Goal: Task Accomplishment & Management: Use online tool/utility

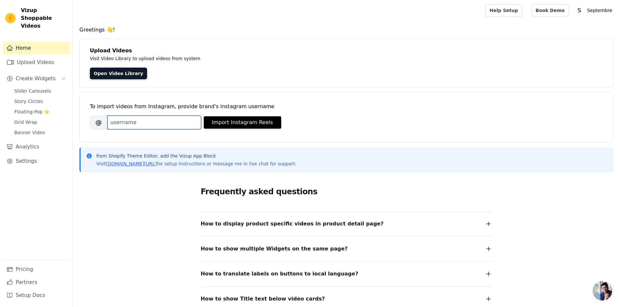
click at [138, 125] on input "Brand's Instagram Username" at bounding box center [154, 123] width 94 height 14
type input "[DOMAIN_NAME]"
click at [219, 121] on button "Import Instagram Reels" at bounding box center [242, 122] width 77 height 12
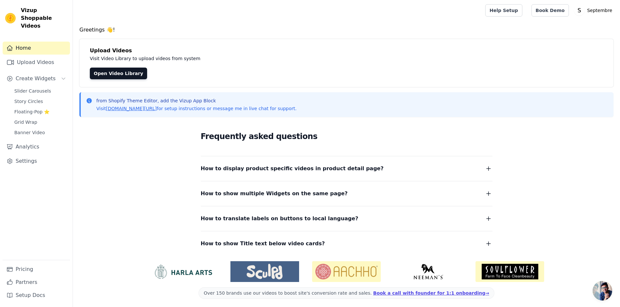
click at [302, 171] on span "How to display product specific videos in product detail page?" at bounding box center [292, 168] width 183 height 9
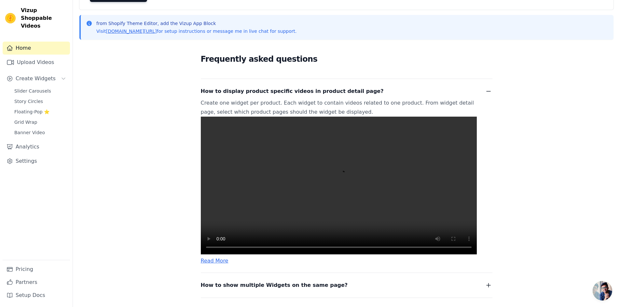
scroll to position [65, 0]
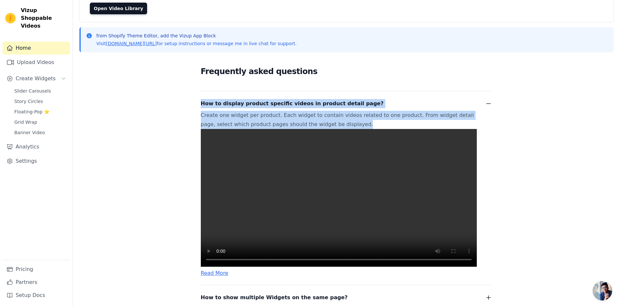
drag, startPoint x: 198, startPoint y: 102, endPoint x: 337, endPoint y: 128, distance: 141.6
click at [337, 128] on div "Frequently asked questions How to display product specific videos in product de…" at bounding box center [346, 208] width 416 height 303
click at [339, 127] on p "Create one widget per product. Each widget to contain videos related to one pro…" at bounding box center [339, 189] width 276 height 156
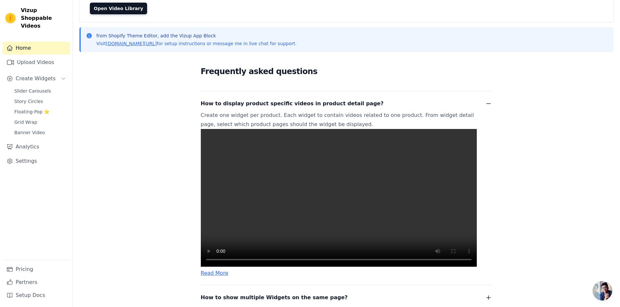
scroll to position [2, 0]
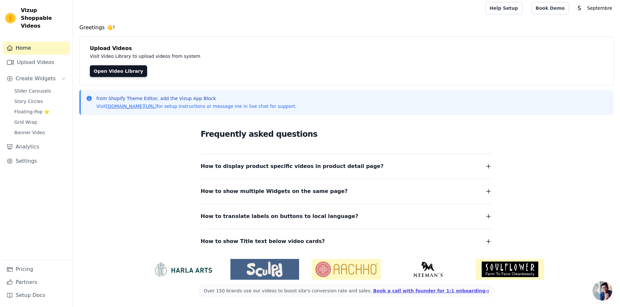
click at [232, 165] on span "How to display product specific videos in product detail page?" at bounding box center [292, 166] width 183 height 9
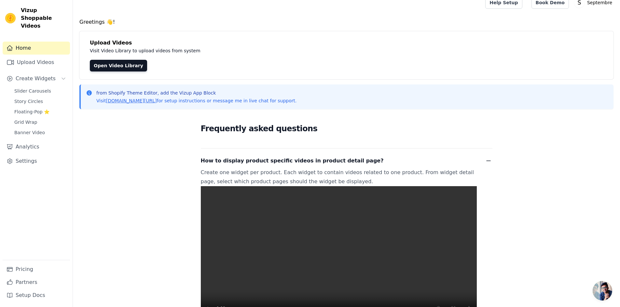
scroll to position [0, 0]
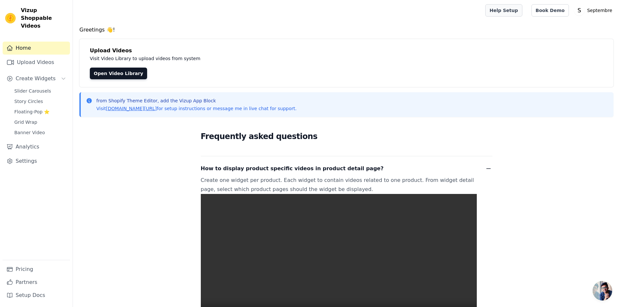
click at [514, 12] on link "Help Setup" at bounding box center [503, 10] width 37 height 12
click at [29, 88] on span "Slider Carousels" at bounding box center [32, 91] width 37 height 7
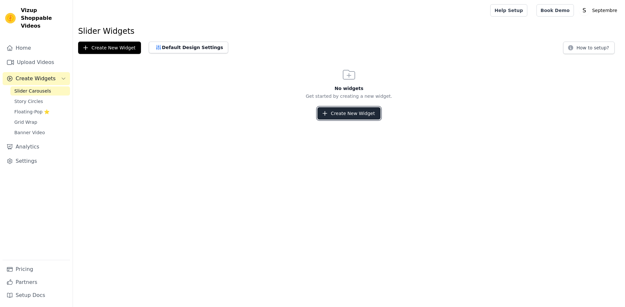
click at [352, 112] on button "Create New Widget" at bounding box center [348, 113] width 63 height 12
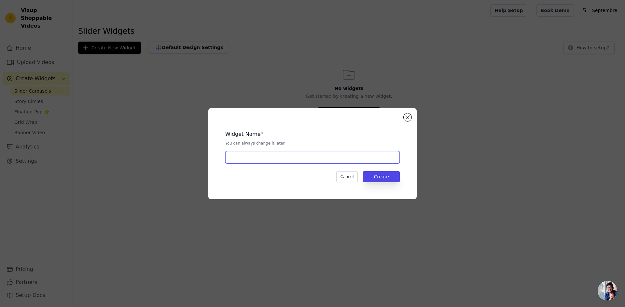
click at [254, 157] on input "text" at bounding box center [312, 157] width 174 height 12
type input "Instagram Reels"
click at [393, 177] on button "Create" at bounding box center [381, 176] width 37 height 11
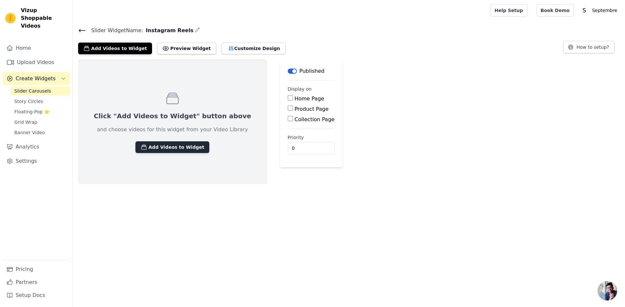
click at [176, 142] on button "Add Videos to Widget" at bounding box center [172, 148] width 74 height 12
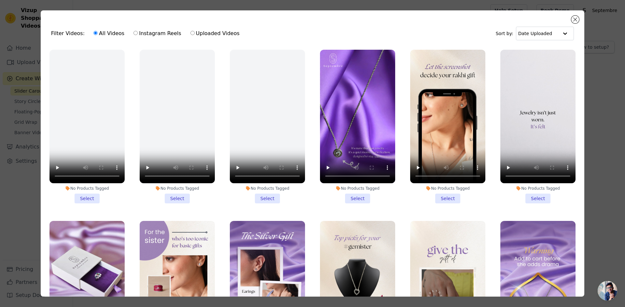
click at [357, 198] on li "No Products Tagged Select" at bounding box center [357, 127] width 75 height 154
click at [0, 0] on input "No Products Tagged Select" at bounding box center [0, 0] width 0 height 0
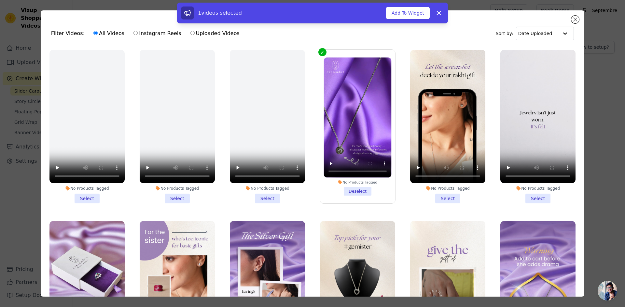
click at [438, 197] on li "No Products Tagged Select" at bounding box center [447, 127] width 75 height 154
click at [0, 0] on input "No Products Tagged Select" at bounding box center [0, 0] width 0 height 0
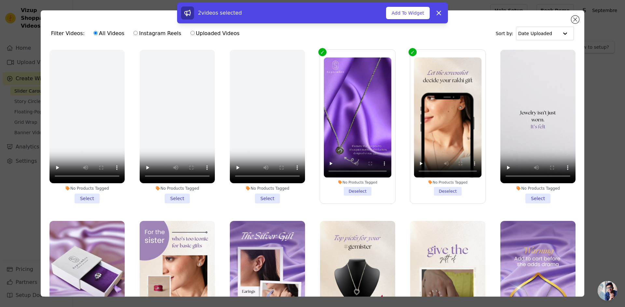
click at [523, 194] on li "No Products Tagged Select" at bounding box center [537, 127] width 75 height 154
click at [0, 0] on input "No Products Tagged Select" at bounding box center [0, 0] width 0 height 0
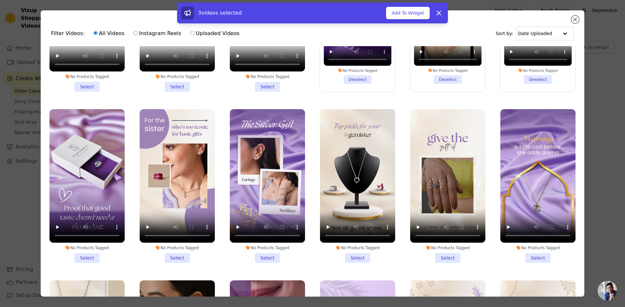
scroll to position [130, 0]
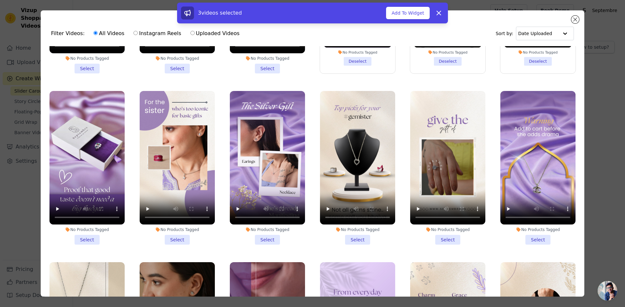
click at [83, 239] on li "No Products Tagged Select" at bounding box center [86, 168] width 75 height 154
click at [0, 0] on input "No Products Tagged Select" at bounding box center [0, 0] width 0 height 0
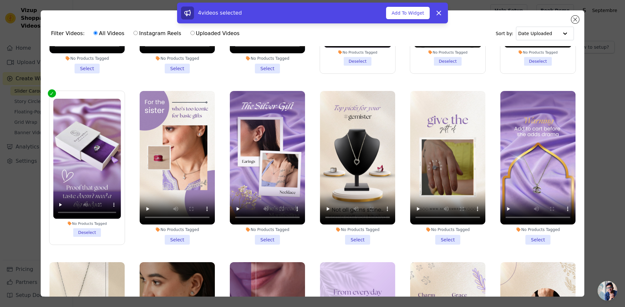
click at [181, 234] on li "No Products Tagged Select" at bounding box center [177, 168] width 75 height 154
click at [0, 0] on input "No Products Tagged Select" at bounding box center [0, 0] width 0 height 0
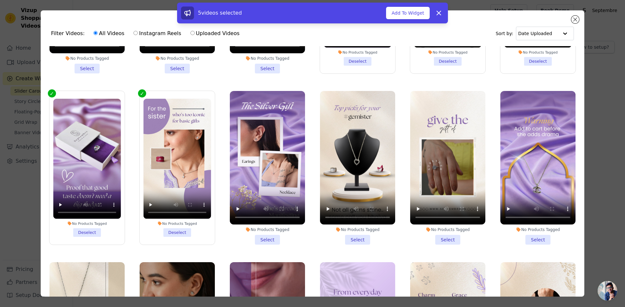
click at [263, 234] on li "No Products Tagged Select" at bounding box center [267, 168] width 75 height 154
click at [0, 0] on input "No Products Tagged Select" at bounding box center [0, 0] width 0 height 0
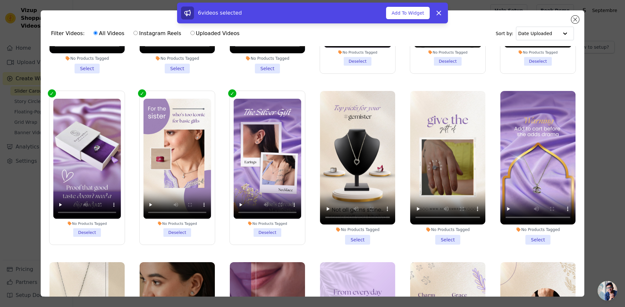
click at [353, 235] on li "No Products Tagged Select" at bounding box center [357, 168] width 75 height 154
click at [0, 0] on input "No Products Tagged Select" at bounding box center [0, 0] width 0 height 0
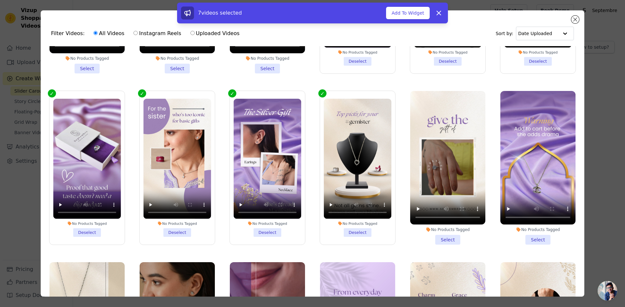
click at [435, 238] on li "No Products Tagged Select" at bounding box center [447, 168] width 75 height 154
click at [0, 0] on input "No Products Tagged Select" at bounding box center [0, 0] width 0 height 0
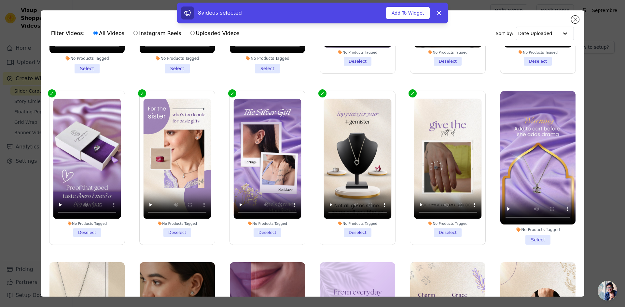
click at [525, 236] on li "No Products Tagged Select" at bounding box center [537, 168] width 75 height 154
click at [0, 0] on input "No Products Tagged Select" at bounding box center [0, 0] width 0 height 0
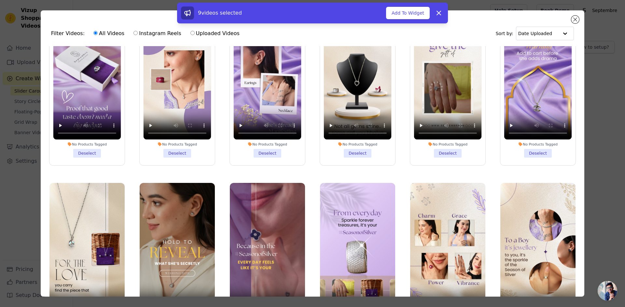
scroll to position [260, 0]
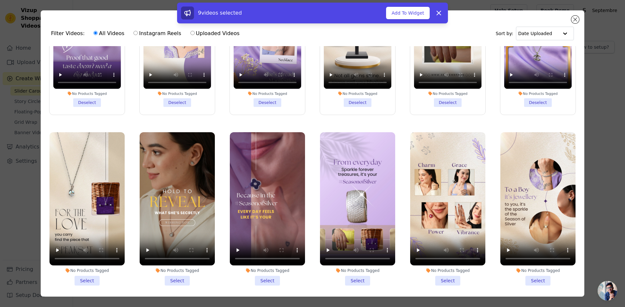
click at [79, 274] on li "No Products Tagged Select" at bounding box center [86, 209] width 75 height 154
click at [0, 0] on input "No Products Tagged Select" at bounding box center [0, 0] width 0 height 0
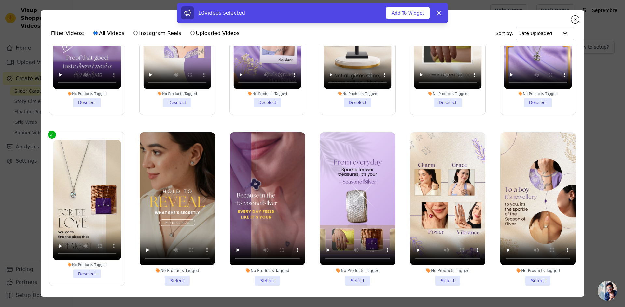
click at [178, 276] on li "No Products Tagged Select" at bounding box center [177, 209] width 75 height 154
click at [0, 0] on input "No Products Tagged Select" at bounding box center [0, 0] width 0 height 0
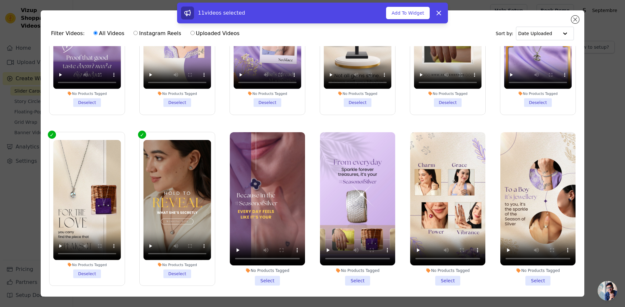
click at [267, 273] on li "No Products Tagged Select" at bounding box center [267, 209] width 75 height 154
click at [0, 0] on input "No Products Tagged Select" at bounding box center [0, 0] width 0 height 0
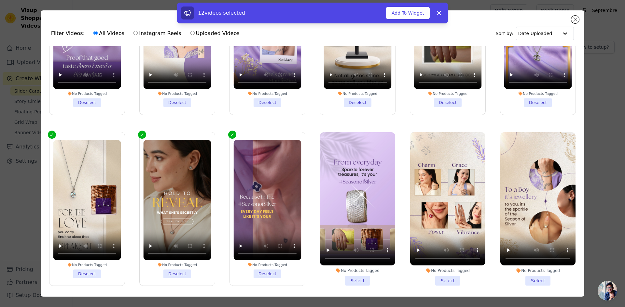
click at [352, 273] on li "No Products Tagged Select" at bounding box center [357, 209] width 75 height 154
click at [0, 0] on input "No Products Tagged Select" at bounding box center [0, 0] width 0 height 0
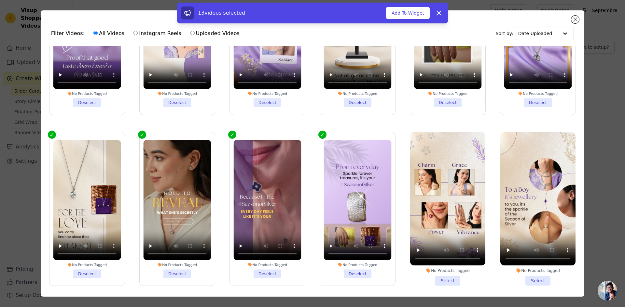
click at [439, 275] on li "No Products Tagged Select" at bounding box center [447, 209] width 75 height 154
click at [0, 0] on input "No Products Tagged Select" at bounding box center [0, 0] width 0 height 0
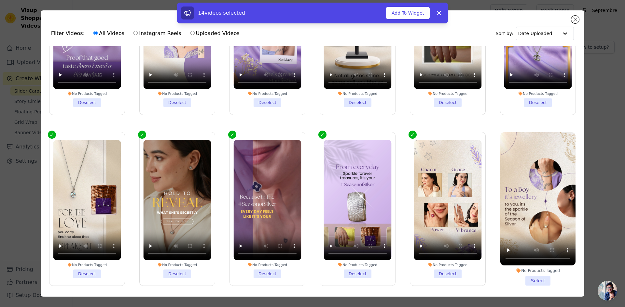
click at [532, 274] on li "No Products Tagged Select" at bounding box center [537, 209] width 75 height 154
click at [0, 0] on input "No Products Tagged Select" at bounding box center [0, 0] width 0 height 0
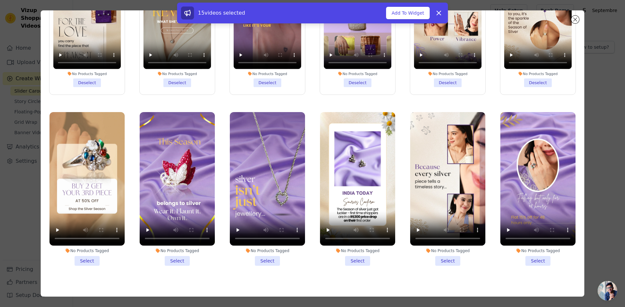
scroll to position [57, 0]
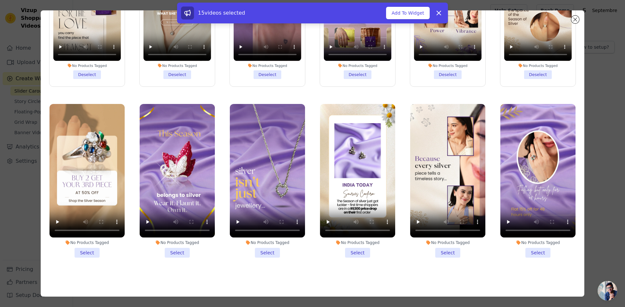
click at [90, 243] on li "No Products Tagged Select" at bounding box center [86, 181] width 75 height 154
click at [0, 0] on input "No Products Tagged Select" at bounding box center [0, 0] width 0 height 0
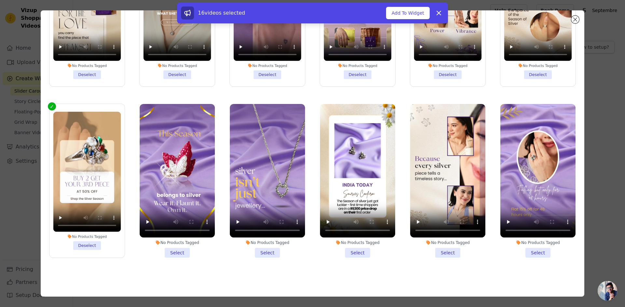
click at [179, 245] on li "No Products Tagged Select" at bounding box center [177, 181] width 75 height 154
click at [0, 0] on input "No Products Tagged Select" at bounding box center [0, 0] width 0 height 0
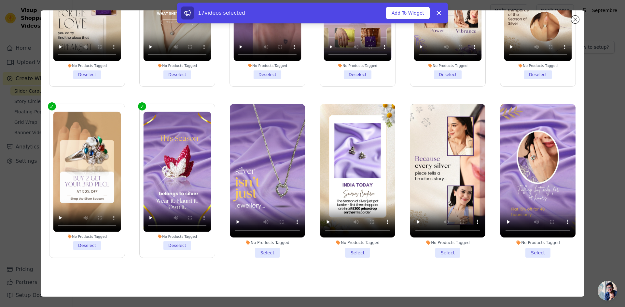
click at [263, 245] on li "No Products Tagged Select" at bounding box center [267, 181] width 75 height 154
click at [0, 0] on input "No Products Tagged Select" at bounding box center [0, 0] width 0 height 0
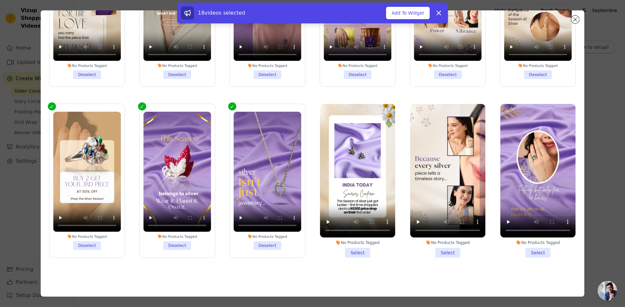
click at [352, 246] on li "No Products Tagged Select" at bounding box center [357, 181] width 75 height 154
click at [0, 0] on input "No Products Tagged Select" at bounding box center [0, 0] width 0 height 0
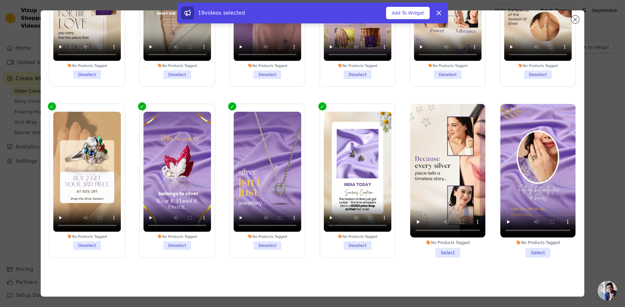
click at [447, 244] on li "No Products Tagged Select" at bounding box center [447, 181] width 75 height 154
click at [0, 0] on input "No Products Tagged Select" at bounding box center [0, 0] width 0 height 0
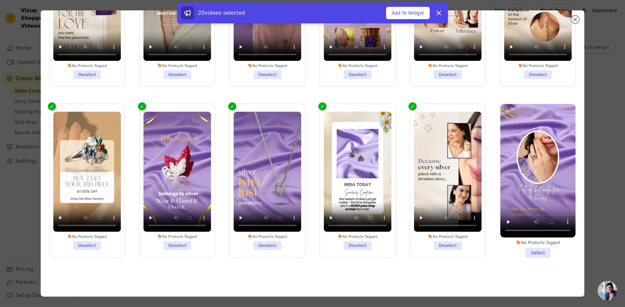
click at [533, 246] on li "No Products Tagged Select" at bounding box center [537, 181] width 75 height 154
click at [0, 0] on input "No Products Tagged Select" at bounding box center [0, 0] width 0 height 0
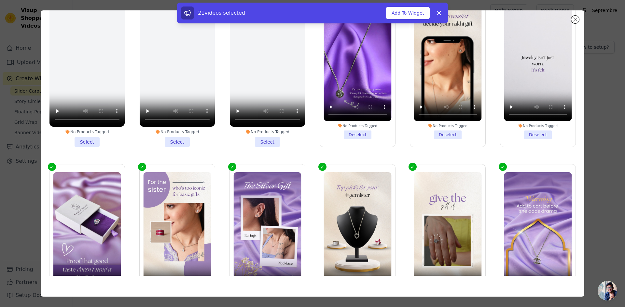
scroll to position [0, 0]
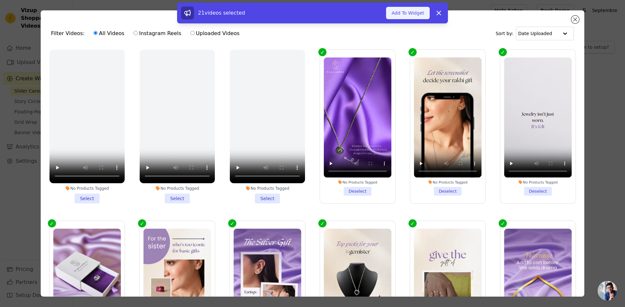
click at [413, 13] on button "Add To Widget" at bounding box center [408, 13] width 44 height 12
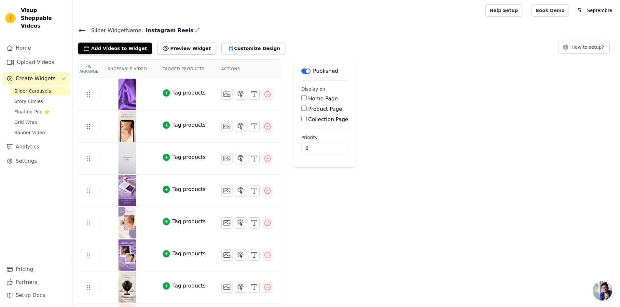
click at [183, 94] on div "Tag products" at bounding box center [188, 93] width 33 height 8
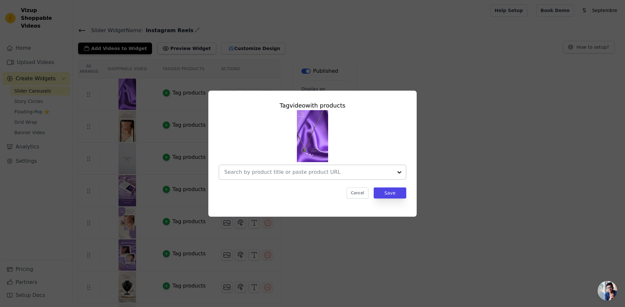
click at [297, 178] on div at bounding box center [308, 172] width 169 height 14
click at [316, 173] on input "text" at bounding box center [308, 173] width 169 height 8
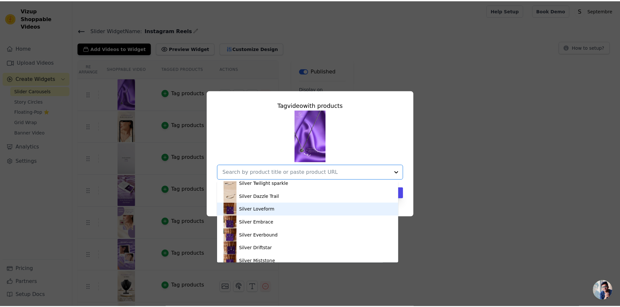
scroll to position [163, 0]
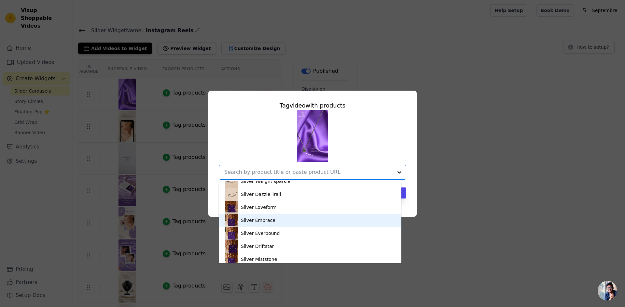
click at [271, 220] on div "Silver Embrace" at bounding box center [309, 220] width 169 height 13
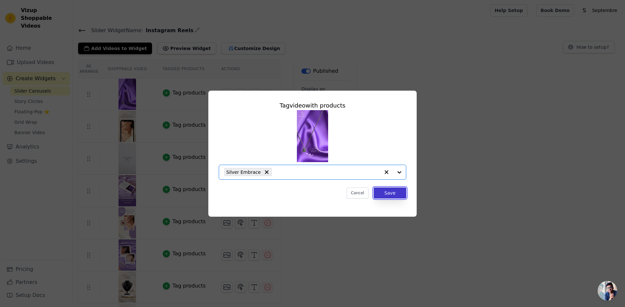
click at [383, 193] on button "Save" at bounding box center [389, 193] width 33 height 11
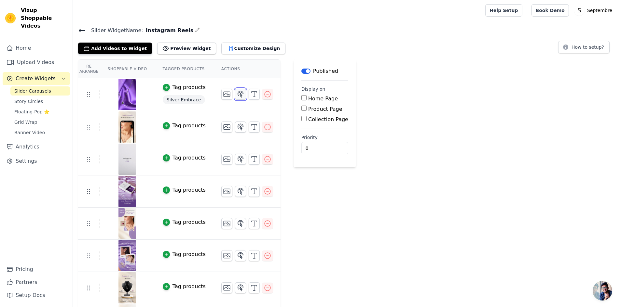
click at [238, 94] on icon "button" at bounding box center [241, 94] width 6 height 6
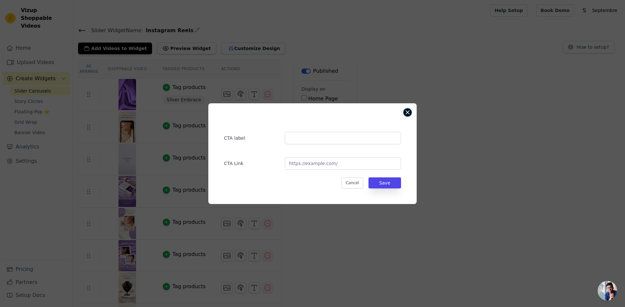
click at [406, 113] on button "Close modal" at bounding box center [407, 113] width 8 height 8
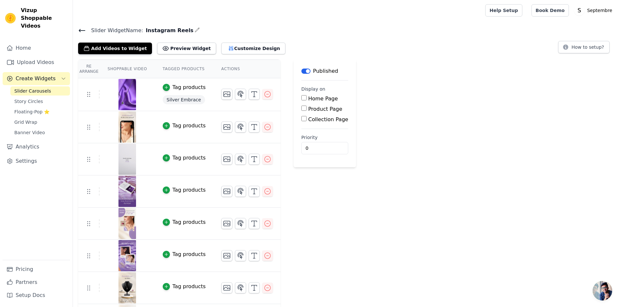
click at [301, 98] on input "Home Page" at bounding box center [303, 97] width 5 height 5
checkbox input "true"
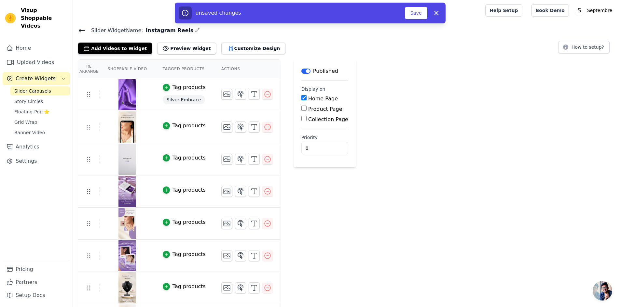
click at [301, 108] on input "Product Page" at bounding box center [303, 108] width 5 height 5
checkbox input "true"
click at [301, 137] on input "Collection Page" at bounding box center [303, 136] width 5 height 5
checkbox input "true"
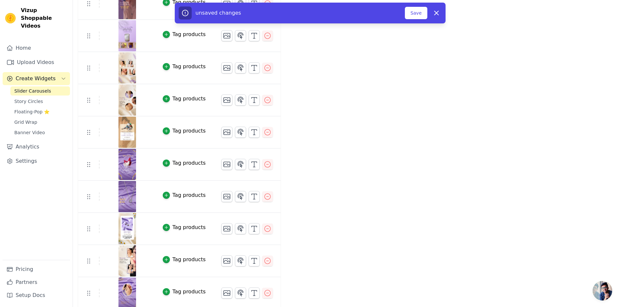
scroll to position [448, 0]
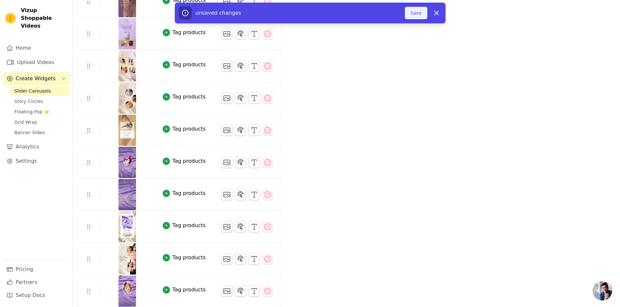
click at [412, 16] on button "Save" at bounding box center [416, 13] width 22 height 12
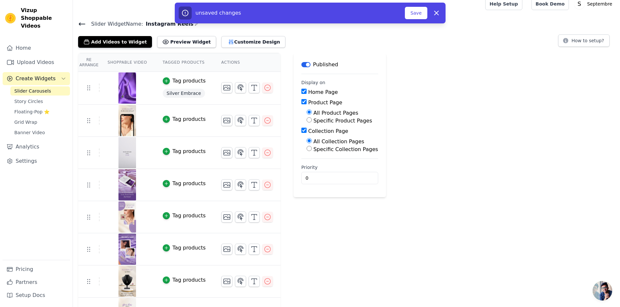
scroll to position [0, 0]
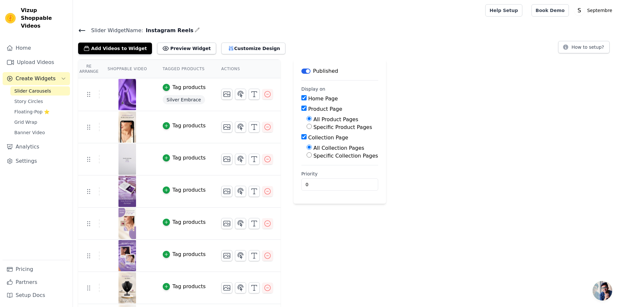
click at [124, 191] on img at bounding box center [127, 191] width 18 height 31
click at [263, 158] on icon "button" at bounding box center [267, 159] width 8 height 8
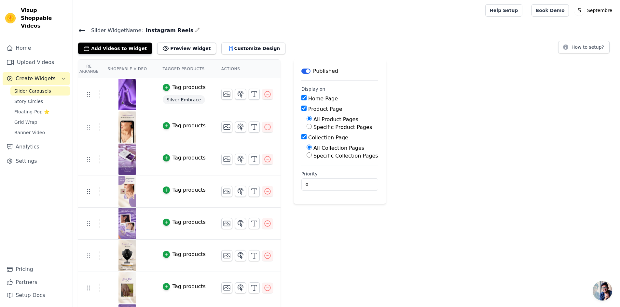
click at [133, 125] on img at bounding box center [127, 127] width 18 height 31
click at [164, 125] on icon "button" at bounding box center [166, 126] width 5 height 5
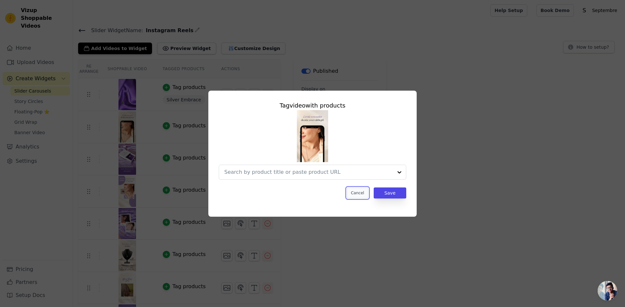
click at [358, 195] on button "Cancel" at bounding box center [357, 193] width 22 height 11
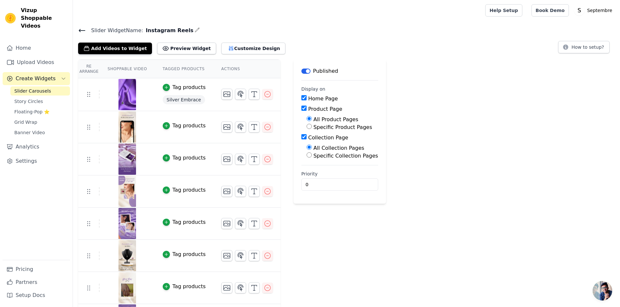
click at [120, 132] on img at bounding box center [127, 127] width 18 height 31
click at [263, 157] on icon "button" at bounding box center [267, 159] width 8 height 8
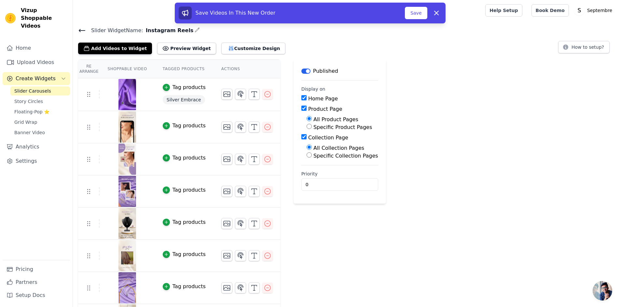
click at [89, 71] on th "Re Arrange" at bounding box center [88, 69] width 21 height 19
click at [436, 13] on icon at bounding box center [436, 13] width 4 height 4
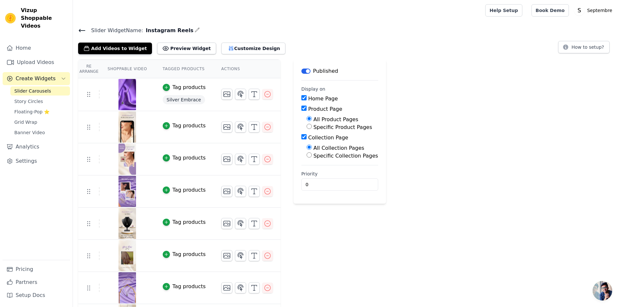
click at [89, 67] on th "Re Arrange" at bounding box center [88, 69] width 21 height 19
click at [233, 47] on button "Customize Design" at bounding box center [253, 49] width 64 height 12
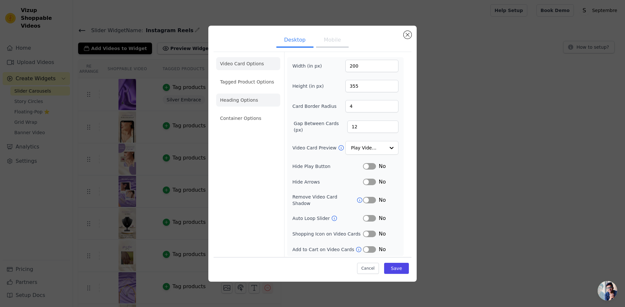
click at [253, 102] on li "Heading Options" at bounding box center [248, 100] width 64 height 13
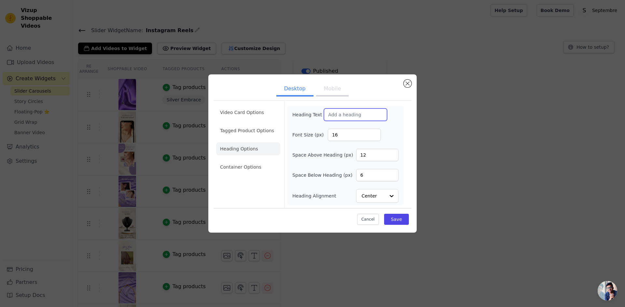
click at [341, 117] on input "Heading Text" at bounding box center [355, 115] width 63 height 12
click at [336, 88] on button "Mobile" at bounding box center [332, 89] width 33 height 14
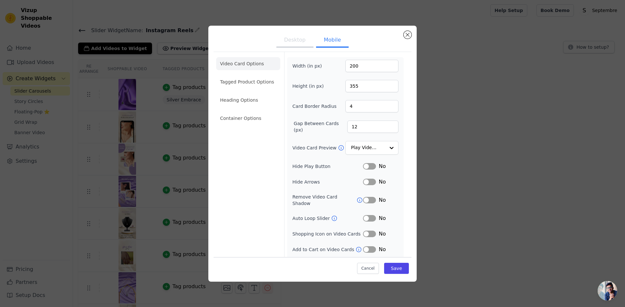
click at [293, 42] on button "Desktop" at bounding box center [294, 41] width 37 height 14
click at [243, 84] on li "Tagged Product Options" at bounding box center [248, 81] width 64 height 13
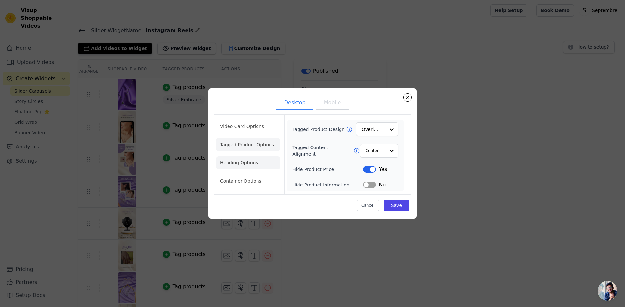
click at [242, 162] on li "Heading Options" at bounding box center [248, 162] width 64 height 13
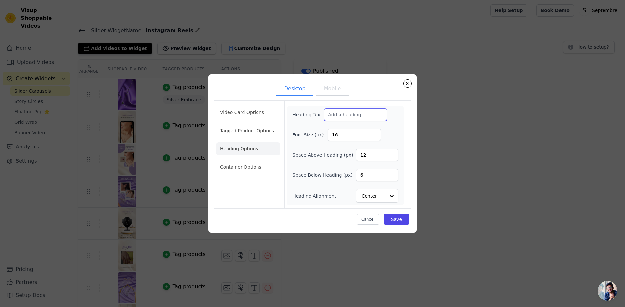
click at [336, 113] on input "Heading Text" at bounding box center [355, 115] width 63 height 12
type input "Watch & Shop"
click at [398, 221] on button "Save" at bounding box center [396, 219] width 25 height 11
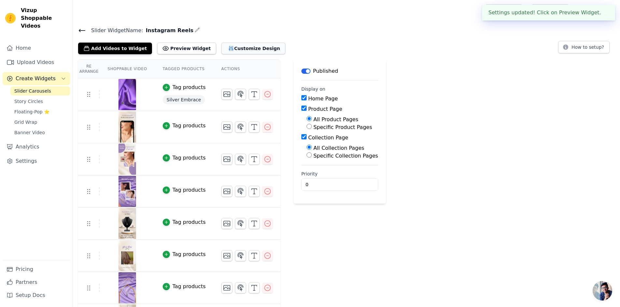
click at [228, 50] on button "Customize Design" at bounding box center [253, 49] width 64 height 12
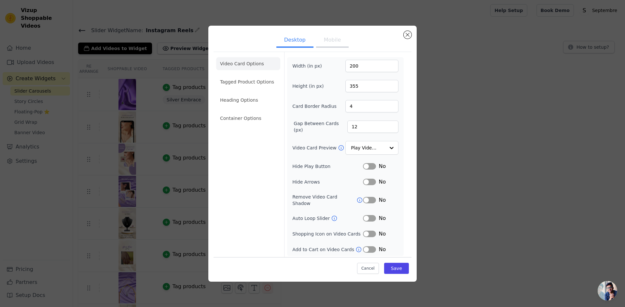
click at [331, 46] on button "Mobile" at bounding box center [332, 41] width 33 height 14
click at [249, 99] on li "Heading Options" at bounding box center [248, 100] width 64 height 13
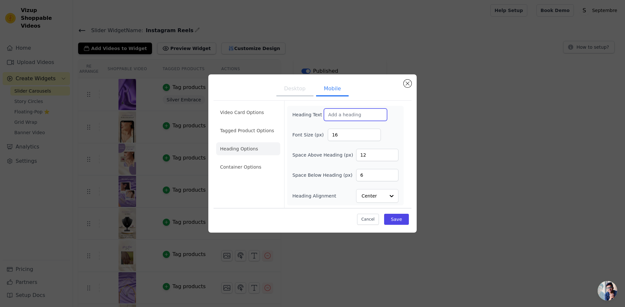
click at [344, 119] on input "Heading Text" at bounding box center [355, 115] width 63 height 12
type input "Watch & Shop"
click at [402, 223] on button "Save" at bounding box center [396, 219] width 25 height 11
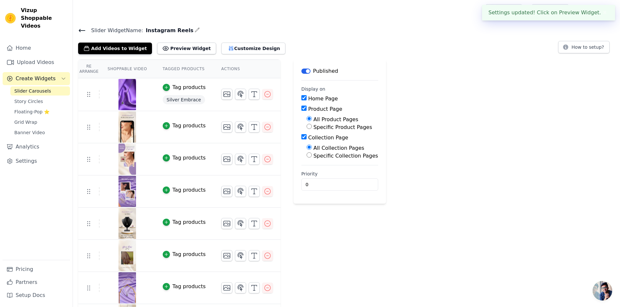
click at [603, 13] on button "✖" at bounding box center [604, 13] width 7 height 8
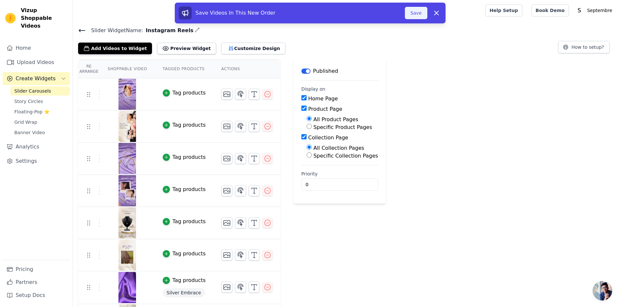
click at [420, 16] on button "Save" at bounding box center [416, 13] width 22 height 12
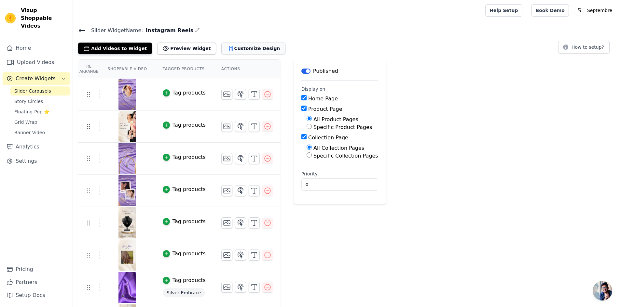
click at [234, 51] on button "Customize Design" at bounding box center [253, 49] width 64 height 12
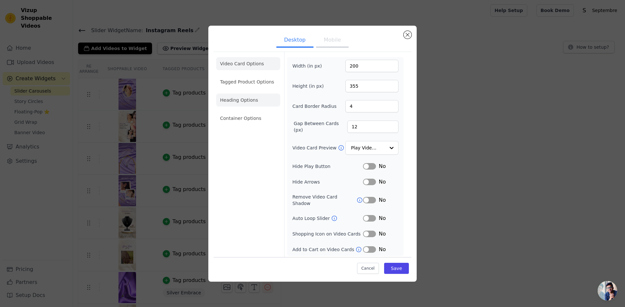
click at [246, 98] on li "Heading Options" at bounding box center [248, 100] width 64 height 13
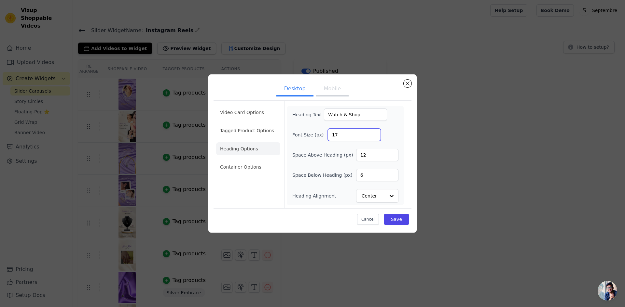
click at [374, 133] on input "17" at bounding box center [354, 135] width 53 height 12
click at [374, 133] on input "18" at bounding box center [354, 135] width 53 height 12
click at [374, 133] on input "19" at bounding box center [354, 135] width 53 height 12
click at [374, 133] on input "20" at bounding box center [354, 135] width 53 height 12
click at [374, 133] on input "21" at bounding box center [354, 135] width 53 height 12
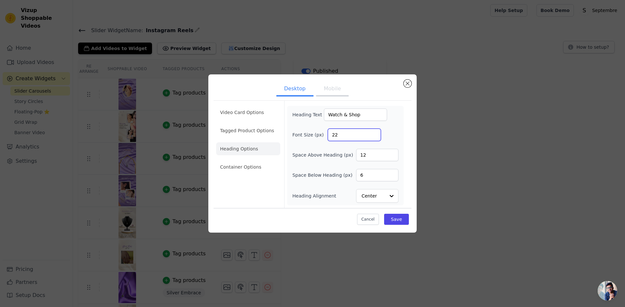
click at [374, 133] on input "22" at bounding box center [354, 135] width 53 height 12
click at [374, 133] on input "23" at bounding box center [354, 135] width 53 height 12
click at [374, 133] on input "24" at bounding box center [354, 135] width 53 height 12
click at [374, 133] on input "25" at bounding box center [354, 135] width 53 height 12
click at [374, 133] on input "26" at bounding box center [354, 135] width 53 height 12
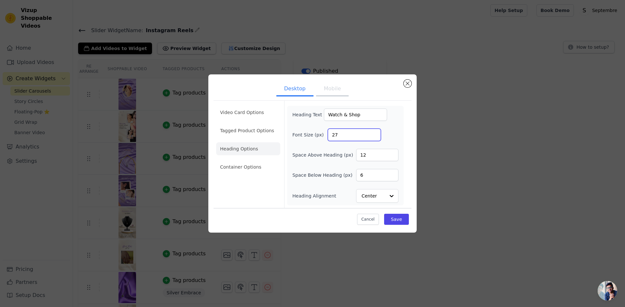
click at [374, 133] on input "27" at bounding box center [354, 135] width 53 height 12
click at [374, 133] on input "28" at bounding box center [354, 135] width 53 height 12
click at [374, 133] on input "29" at bounding box center [354, 135] width 53 height 12
type input "30"
click at [374, 133] on input "30" at bounding box center [354, 135] width 53 height 12
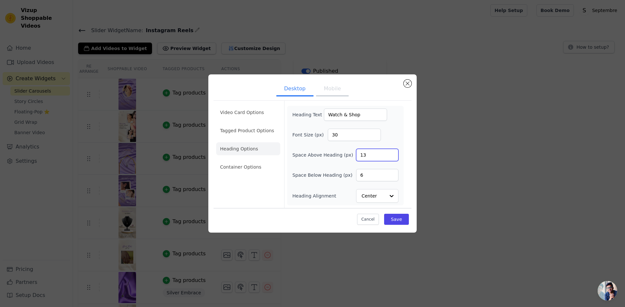
click at [391, 154] on input "13" at bounding box center [377, 155] width 42 height 12
click at [391, 154] on input "14" at bounding box center [377, 155] width 42 height 12
click at [391, 154] on input "15" at bounding box center [377, 155] width 42 height 12
click at [391, 154] on input "16" at bounding box center [377, 155] width 42 height 12
click at [391, 154] on input "17" at bounding box center [377, 155] width 42 height 12
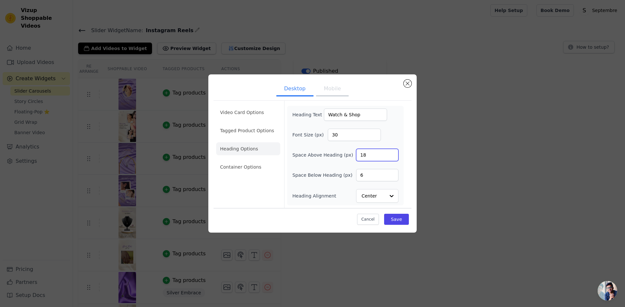
click at [391, 154] on input "18" at bounding box center [377, 155] width 42 height 12
click at [391, 154] on input "19" at bounding box center [377, 155] width 42 height 12
click at [391, 154] on input "20" at bounding box center [377, 155] width 42 height 12
click at [391, 154] on input "21" at bounding box center [377, 155] width 42 height 12
click at [391, 154] on input "22" at bounding box center [377, 155] width 42 height 12
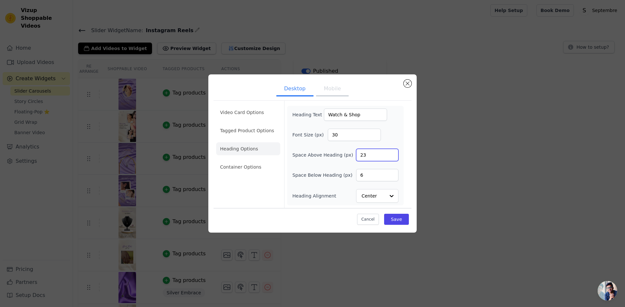
click at [391, 154] on input "23" at bounding box center [377, 155] width 42 height 12
click at [391, 154] on input "24" at bounding box center [377, 155] width 42 height 12
click at [391, 154] on input "25" at bounding box center [377, 155] width 42 height 12
click at [391, 154] on input "26" at bounding box center [377, 155] width 42 height 12
click at [391, 154] on input "27" at bounding box center [377, 155] width 42 height 12
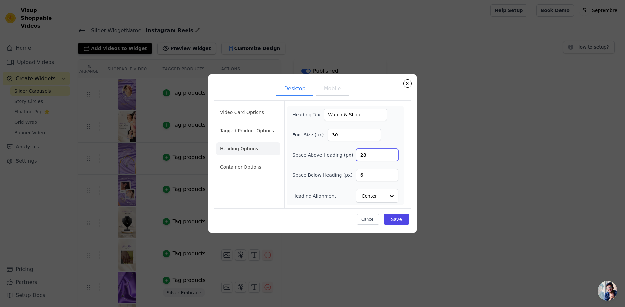
click at [391, 154] on input "28" at bounding box center [377, 155] width 42 height 12
click at [391, 154] on input "29" at bounding box center [377, 155] width 42 height 12
type input "30"
click at [391, 154] on input "30" at bounding box center [377, 155] width 42 height 12
click at [392, 174] on input "7" at bounding box center [377, 175] width 42 height 12
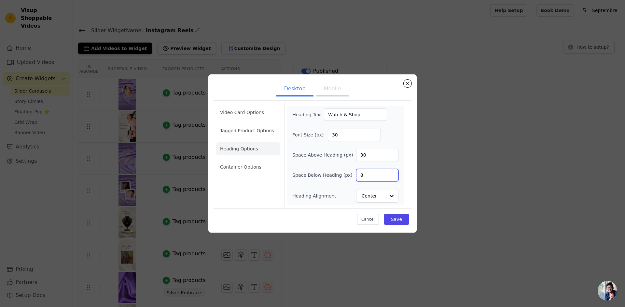
click at [392, 174] on input "8" at bounding box center [377, 175] width 42 height 12
click at [392, 174] on input "9" at bounding box center [377, 175] width 42 height 12
click at [392, 174] on input "10" at bounding box center [377, 175] width 42 height 12
click at [392, 174] on input "11" at bounding box center [377, 175] width 42 height 12
type input "12"
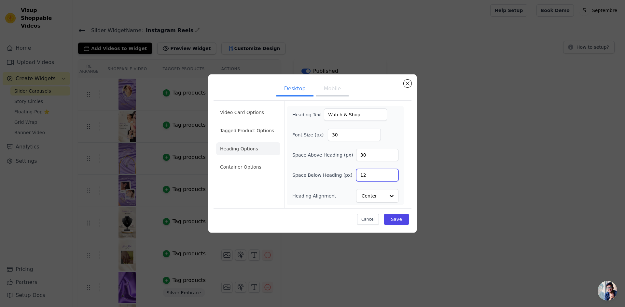
click at [392, 174] on input "12" at bounding box center [377, 175] width 42 height 12
click at [397, 220] on button "Save" at bounding box center [396, 219] width 25 height 11
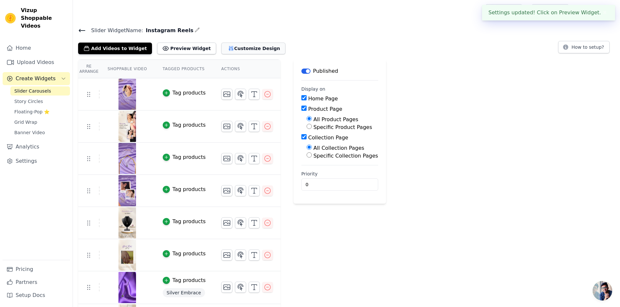
click at [244, 52] on button "Customize Design" at bounding box center [253, 49] width 64 height 12
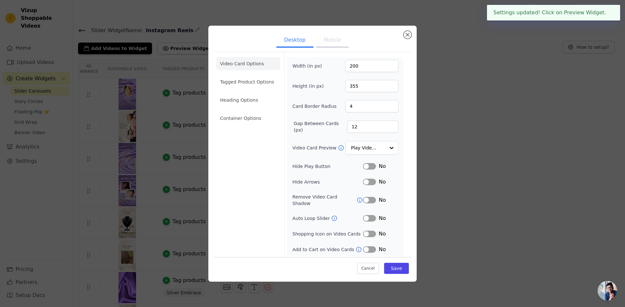
click at [328, 46] on button "Mobile" at bounding box center [332, 41] width 33 height 14
click at [257, 99] on li "Heading Options" at bounding box center [248, 100] width 64 height 13
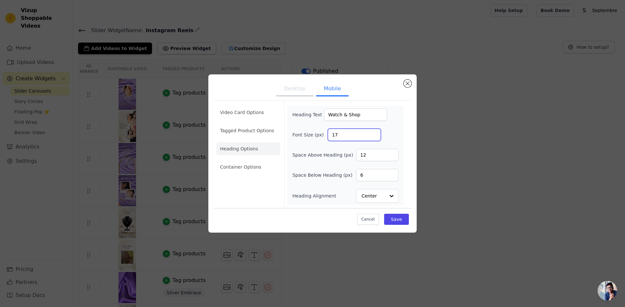
click at [373, 133] on input "17" at bounding box center [354, 135] width 53 height 12
click at [373, 133] on input "18" at bounding box center [354, 135] width 53 height 12
click at [373, 133] on input "19" at bounding box center [354, 135] width 53 height 12
type input "20"
click at [373, 133] on input "20" at bounding box center [354, 135] width 53 height 12
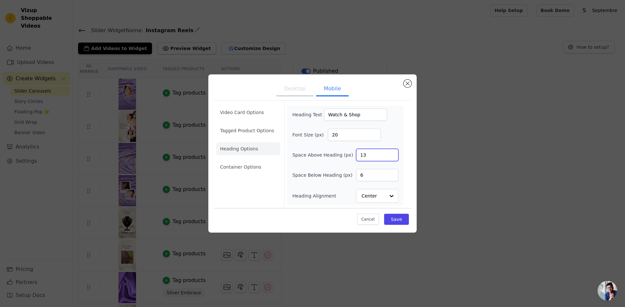
click at [391, 153] on input "13" at bounding box center [377, 155] width 42 height 12
click at [391, 153] on input "14" at bounding box center [377, 155] width 42 height 12
click at [391, 153] on input "15" at bounding box center [377, 155] width 42 height 12
click at [391, 153] on input "16" at bounding box center [377, 155] width 42 height 12
click at [391, 153] on input "17" at bounding box center [377, 155] width 42 height 12
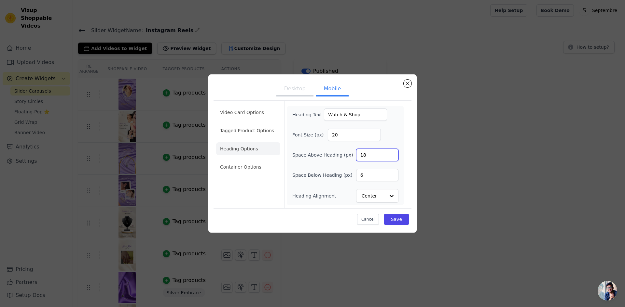
click at [391, 153] on input "18" at bounding box center [377, 155] width 42 height 12
click at [391, 153] on input "19" at bounding box center [377, 155] width 42 height 12
click at [391, 153] on input "20" at bounding box center [377, 155] width 42 height 12
click at [391, 153] on input "21" at bounding box center [377, 155] width 42 height 12
click at [391, 153] on input "22" at bounding box center [377, 155] width 42 height 12
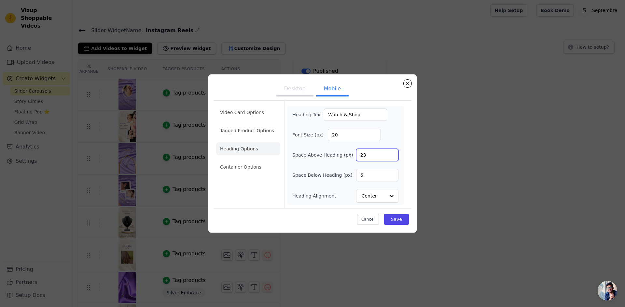
click at [391, 153] on input "23" at bounding box center [377, 155] width 42 height 12
type input "24"
click at [391, 153] on input "24" at bounding box center [377, 155] width 42 height 12
click at [392, 173] on input "7" at bounding box center [377, 175] width 42 height 12
click at [392, 173] on input "8" at bounding box center [377, 175] width 42 height 12
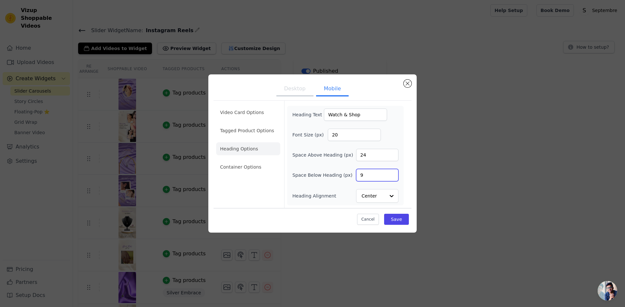
click at [392, 173] on input "9" at bounding box center [377, 175] width 42 height 12
click at [392, 173] on input "10" at bounding box center [377, 175] width 42 height 12
click at [392, 173] on input "11" at bounding box center [377, 175] width 42 height 12
type input "12"
click at [392, 173] on input "12" at bounding box center [377, 175] width 42 height 12
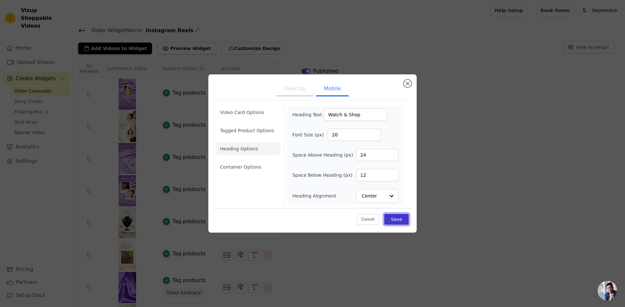
click at [393, 221] on button "Save" at bounding box center [396, 219] width 25 height 11
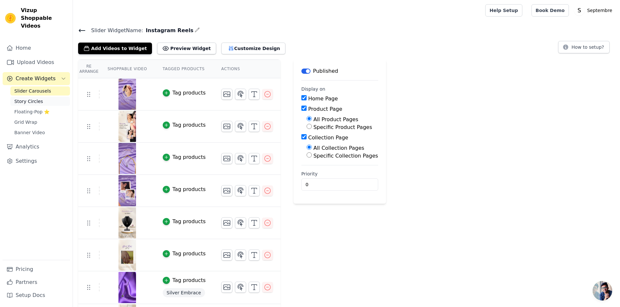
click at [51, 98] on link "Story Circles" at bounding box center [40, 101] width 60 height 9
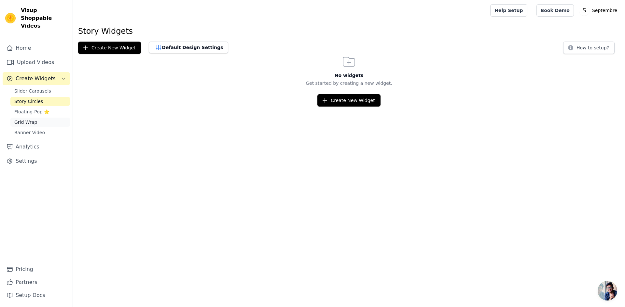
click at [40, 118] on link "Grid Wrap" at bounding box center [40, 122] width 60 height 9
click at [42, 128] on link "Banner Video" at bounding box center [40, 132] width 60 height 9
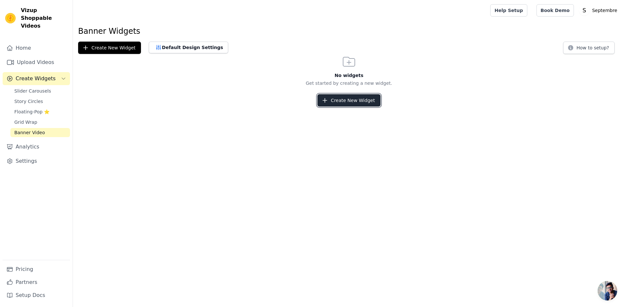
click at [358, 98] on button "Create New Widget" at bounding box center [348, 100] width 63 height 12
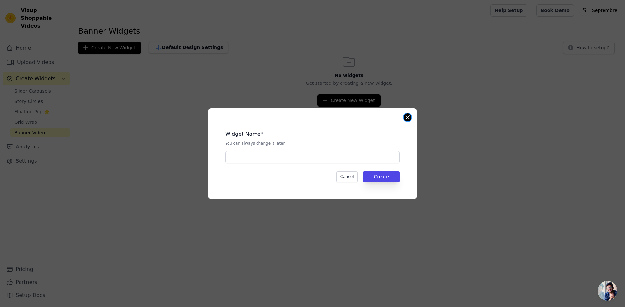
click at [404, 116] on button "Close modal" at bounding box center [407, 118] width 8 height 8
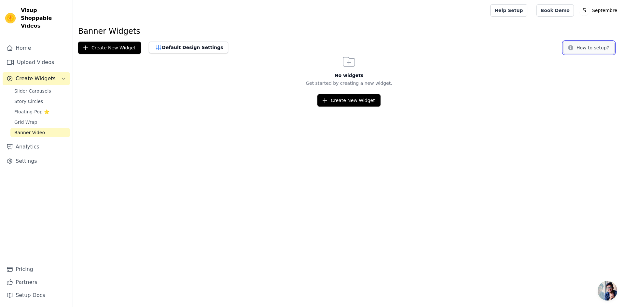
click at [587, 49] on button "How to setup?" at bounding box center [588, 48] width 51 height 12
click at [42, 118] on link "Grid Wrap" at bounding box center [40, 122] width 60 height 9
click at [582, 48] on button "How to setup?" at bounding box center [588, 48] width 51 height 12
click at [46, 97] on link "Story Circles" at bounding box center [40, 101] width 60 height 9
click at [595, 43] on button "How to setup?" at bounding box center [588, 48] width 51 height 12
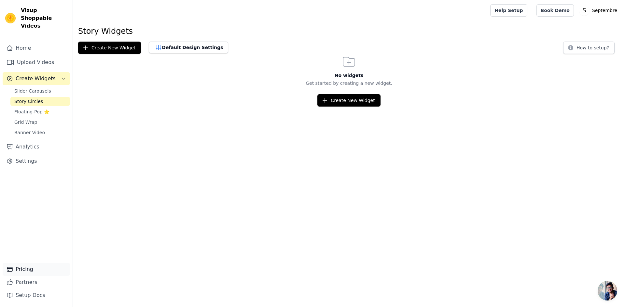
click at [38, 266] on link "Pricing" at bounding box center [36, 269] width 67 height 13
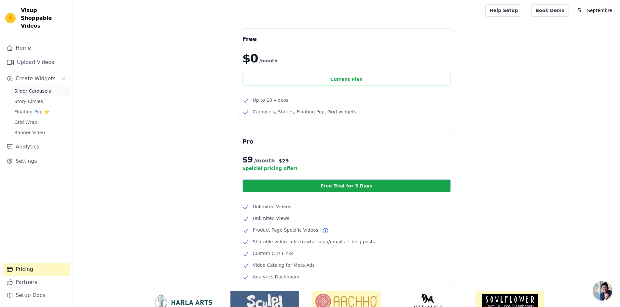
click at [39, 87] on link "Slider Carousels" at bounding box center [40, 91] width 60 height 9
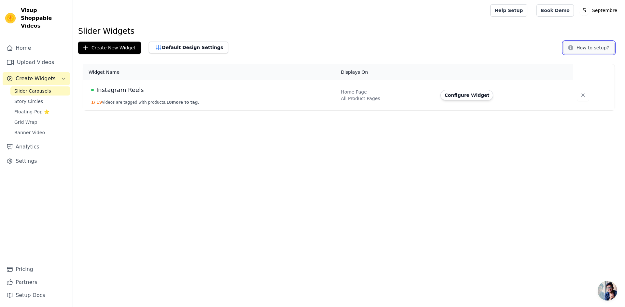
click at [583, 50] on button "How to setup?" at bounding box center [588, 48] width 51 height 12
